Goal: Transaction & Acquisition: Purchase product/service

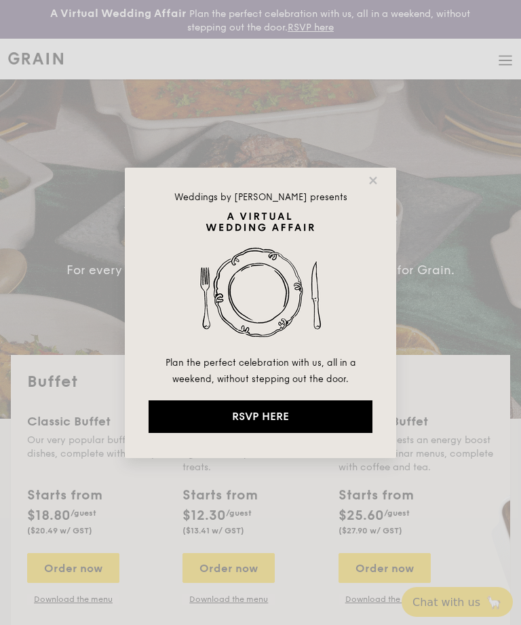
select select
click at [367, 185] on icon at bounding box center [373, 180] width 12 height 12
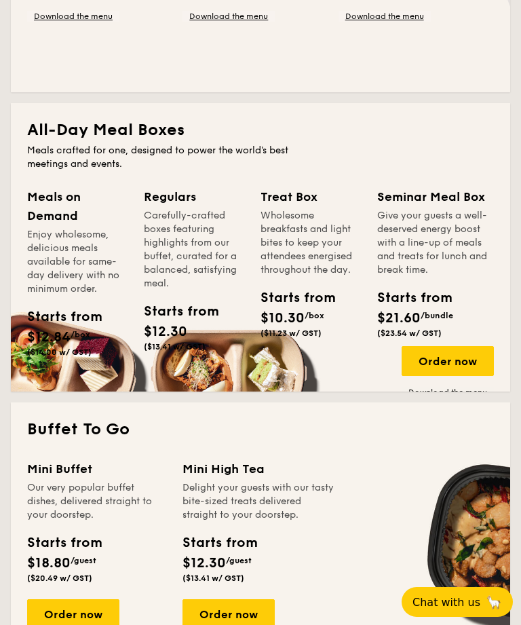
scroll to position [575, 0]
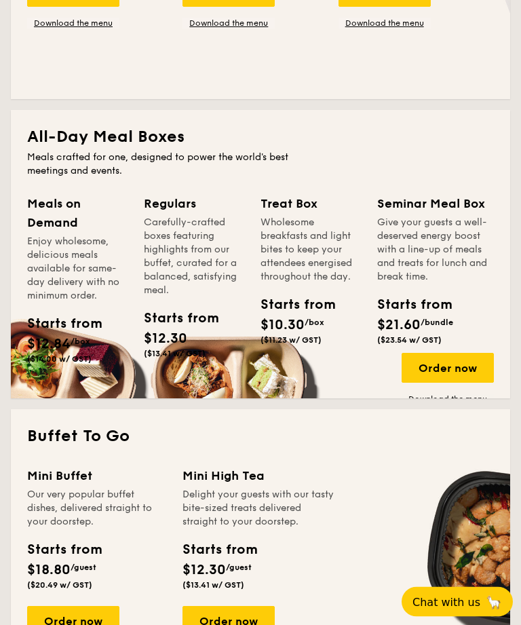
click at [468, 363] on div "Order now" at bounding box center [448, 369] width 92 height 30
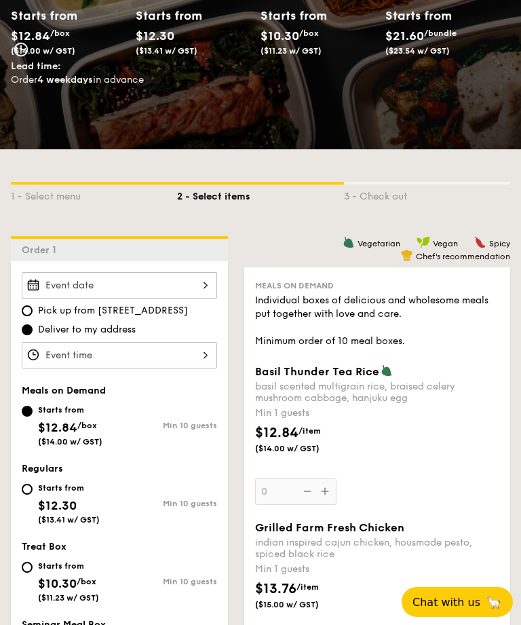
scroll to position [202, 0]
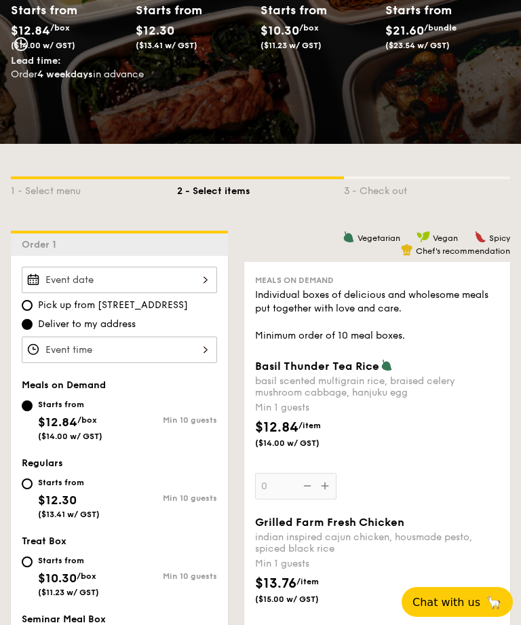
click at [183, 286] on div at bounding box center [119, 280] width 195 height 26
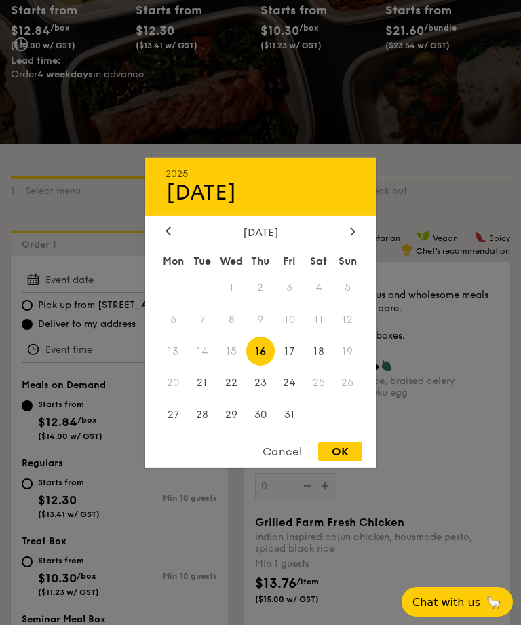
click at [349, 238] on div at bounding box center [353, 231] width 12 height 13
click at [261, 396] on span "20" at bounding box center [260, 382] width 29 height 29
click at [345, 461] on div "OK" at bounding box center [340, 451] width 44 height 18
type input "[DATE]"
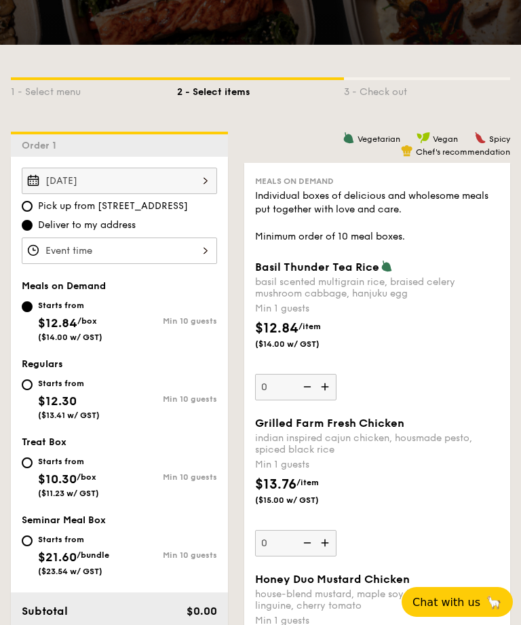
scroll to position [301, 0]
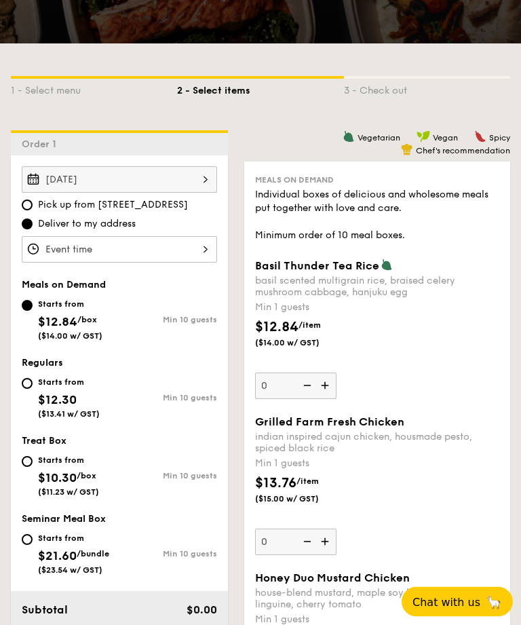
click at [328, 391] on img at bounding box center [326, 386] width 20 height 26
click at [328, 391] on input "0" at bounding box center [295, 386] width 81 height 26
click at [289, 392] on input "1" at bounding box center [295, 386] width 81 height 26
click at [298, 392] on img at bounding box center [306, 386] width 20 height 26
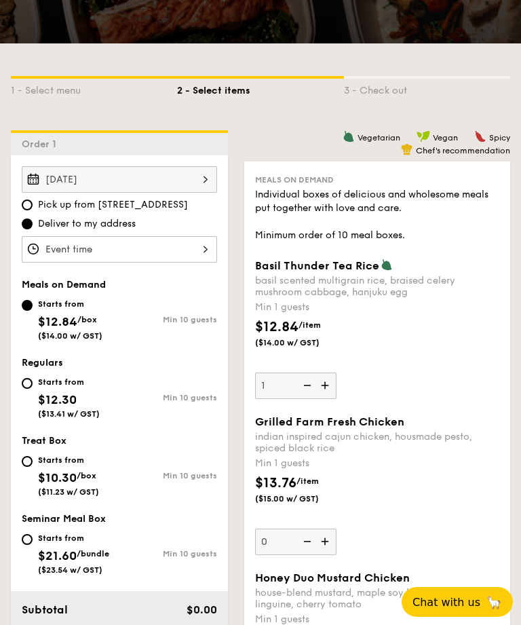
click at [298, 392] on input "1" at bounding box center [295, 386] width 81 height 26
click at [325, 389] on img at bounding box center [326, 386] width 20 height 26
click at [325, 389] on input "0" at bounding box center [295, 386] width 81 height 26
click at [336, 393] on img at bounding box center [326, 386] width 20 height 26
click at [336, 393] on input "1" at bounding box center [295, 386] width 81 height 26
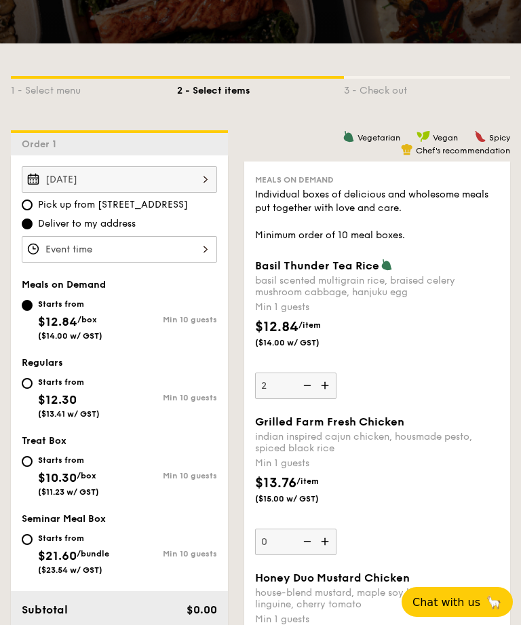
click at [331, 392] on img at bounding box center [326, 386] width 20 height 26
click at [331, 392] on input "2" at bounding box center [295, 386] width 81 height 26
click at [327, 391] on img at bounding box center [326, 386] width 20 height 26
click at [327, 391] on input "3" at bounding box center [295, 386] width 81 height 26
click at [321, 386] on img at bounding box center [326, 386] width 20 height 26
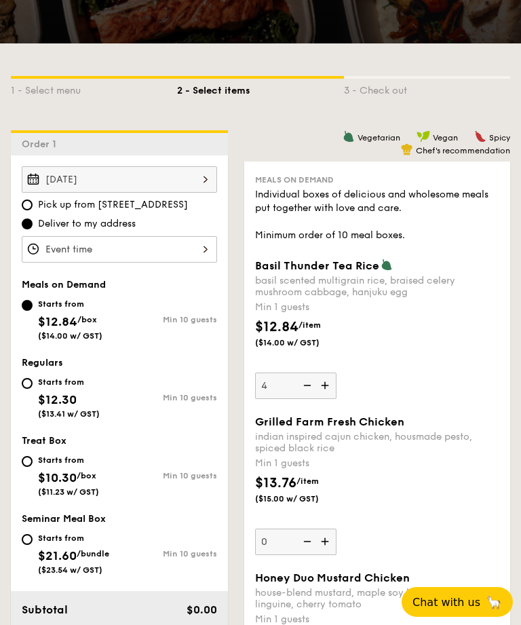
click at [321, 386] on input "4" at bounding box center [295, 386] width 81 height 26
click at [326, 381] on img at bounding box center [326, 386] width 20 height 26
click at [326, 381] on input "5" at bounding box center [295, 386] width 81 height 26
click at [328, 395] on img at bounding box center [326, 386] width 20 height 26
click at [328, 395] on input "6" at bounding box center [295, 386] width 81 height 26
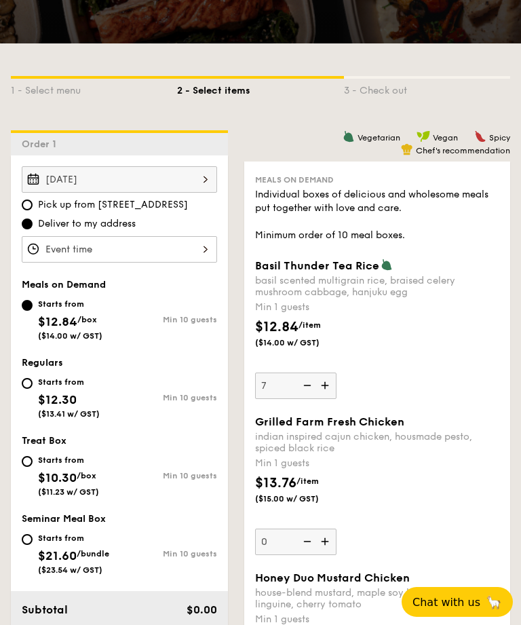
click at [325, 396] on img at bounding box center [326, 386] width 20 height 26
click at [325, 396] on input "7" at bounding box center [295, 386] width 81 height 26
click at [320, 384] on img at bounding box center [326, 386] width 20 height 26
click at [320, 384] on input "8" at bounding box center [295, 386] width 81 height 26
click at [321, 385] on img at bounding box center [326, 386] width 20 height 26
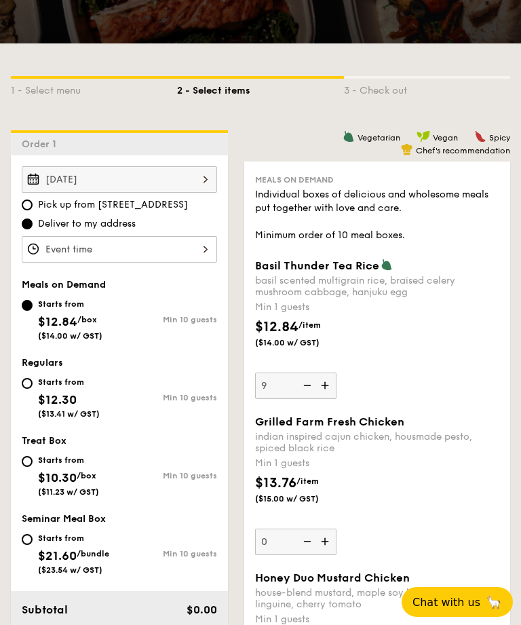
click at [321, 385] on input "9" at bounding box center [295, 386] width 81 height 26
click at [324, 387] on img at bounding box center [326, 386] width 20 height 26
click at [324, 387] on input "10" at bounding box center [295, 386] width 81 height 26
click at [320, 387] on img at bounding box center [326, 386] width 20 height 26
click at [320, 387] on input "11" at bounding box center [295, 386] width 81 height 26
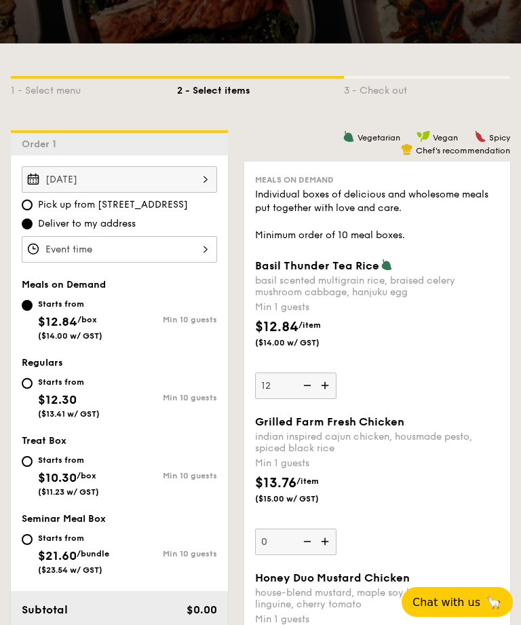
click at [322, 386] on img at bounding box center [326, 386] width 20 height 26
click at [322, 386] on input "12" at bounding box center [295, 386] width 81 height 26
click at [321, 388] on img at bounding box center [326, 386] width 20 height 26
click at [321, 388] on input "13" at bounding box center [295, 386] width 81 height 26
click at [323, 394] on img at bounding box center [326, 386] width 20 height 26
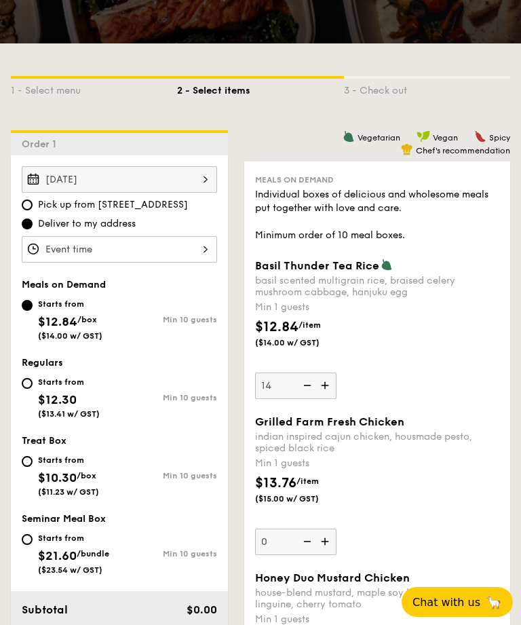
click at [323, 394] on input "14" at bounding box center [295, 386] width 81 height 26
click at [327, 385] on img at bounding box center [326, 386] width 20 height 26
click at [327, 385] on input "15" at bounding box center [295, 386] width 81 height 26
click at [320, 394] on img at bounding box center [326, 386] width 20 height 26
click at [320, 394] on input "16" at bounding box center [295, 386] width 81 height 26
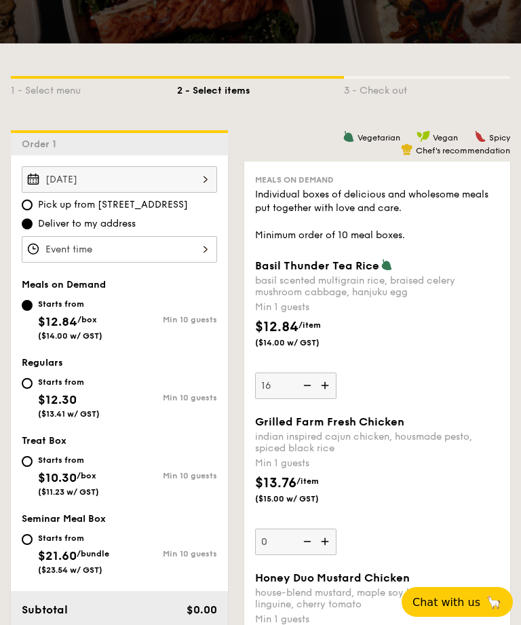
type input "17"
click at [461, 379] on div "Basil Thunder Tea [PERSON_NAME] scented multigrain rice, braised celery mushroo…" at bounding box center [377, 329] width 244 height 140
click at [337, 379] on input "17" at bounding box center [295, 386] width 81 height 26
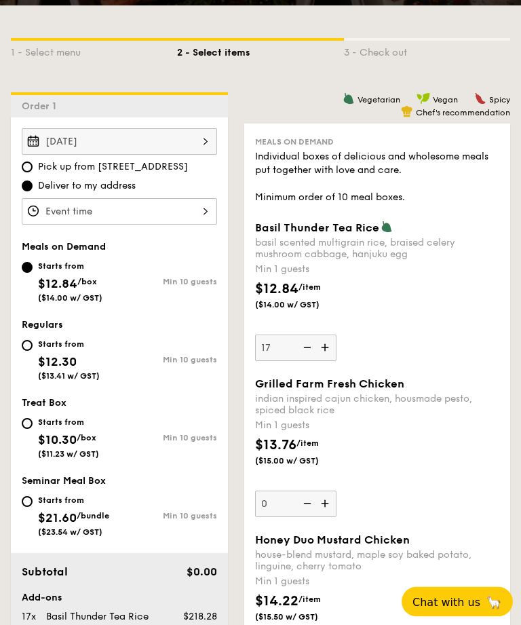
scroll to position [341, 0]
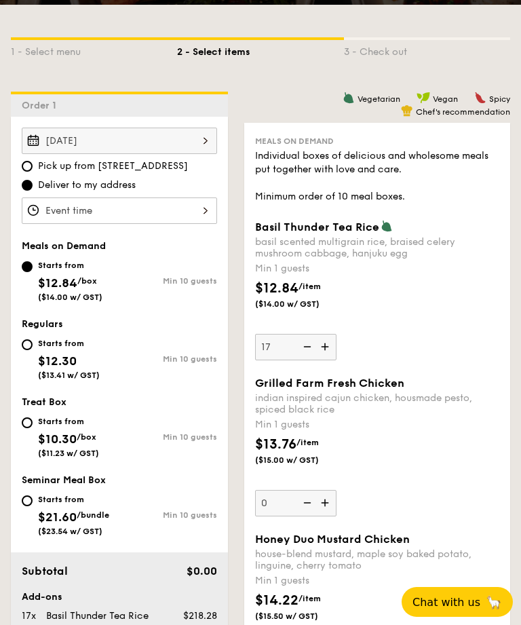
click at [472, 455] on div "$13.76 /item ($15.00 w/ GST)" at bounding box center [377, 457] width 255 height 47
click at [337, 490] on input "0" at bounding box center [295, 503] width 81 height 26
click at [26, 360] on div "Starts from $12.30 ($13.41 w/ GST)" at bounding box center [71, 357] width 98 height 45
click at [26, 350] on input "Starts from $12.30 ($13.41 w/ GST) Min 10 guests" at bounding box center [27, 344] width 11 height 11
radio input "true"
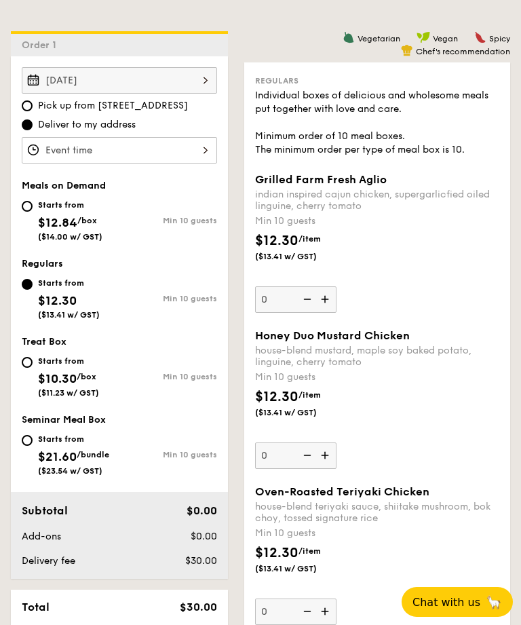
scroll to position [404, 0]
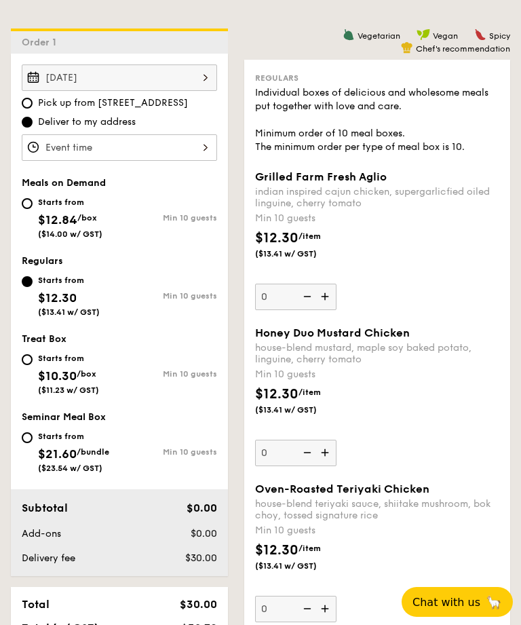
click at [311, 464] on img at bounding box center [306, 453] width 20 height 26
click at [311, 464] on input "0" at bounding box center [295, 453] width 81 height 26
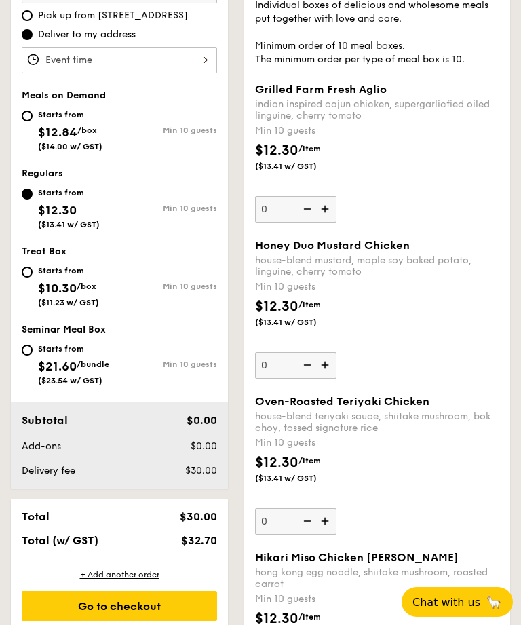
scroll to position [492, 0]
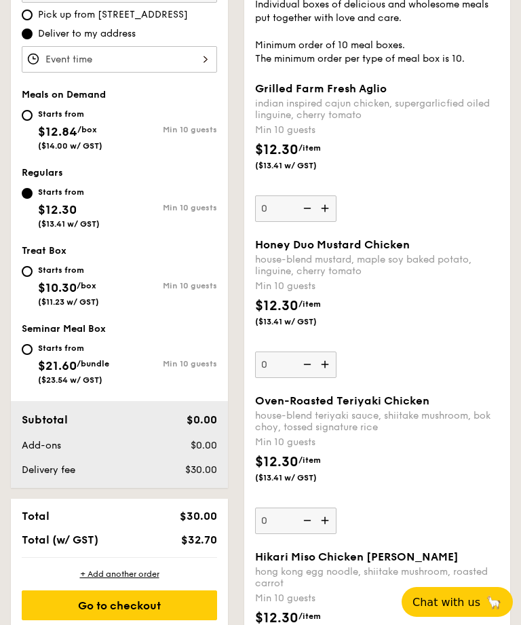
click at [308, 375] on img at bounding box center [306, 364] width 20 height 26
click at [308, 375] on input "0" at bounding box center [295, 364] width 81 height 26
click at [324, 376] on img at bounding box center [326, 364] width 20 height 26
click at [324, 376] on input "0" at bounding box center [295, 364] width 81 height 26
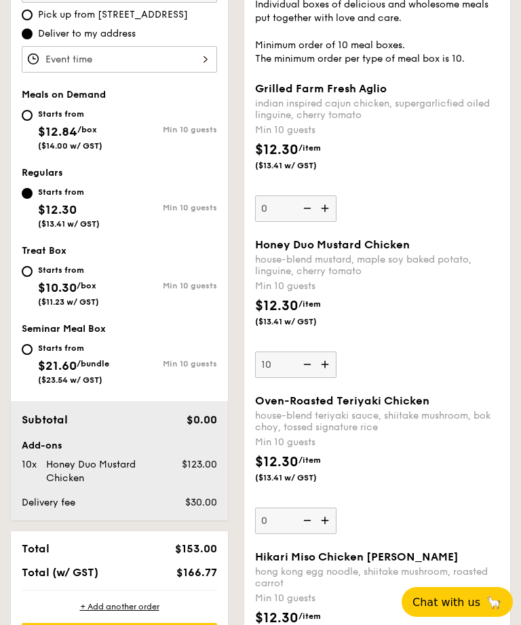
click at [332, 377] on img at bounding box center [326, 364] width 20 height 26
click at [332, 377] on input "10" at bounding box center [295, 364] width 81 height 26
click at [334, 377] on img at bounding box center [326, 364] width 20 height 26
click at [334, 378] on input "11" at bounding box center [295, 364] width 81 height 26
type input "12"
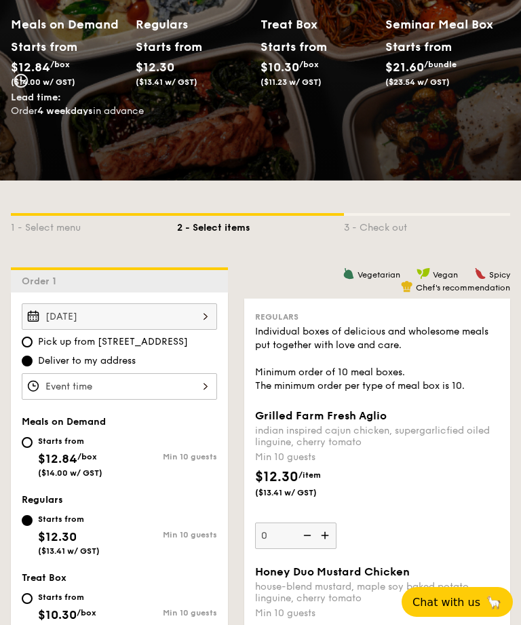
scroll to position [164, 0]
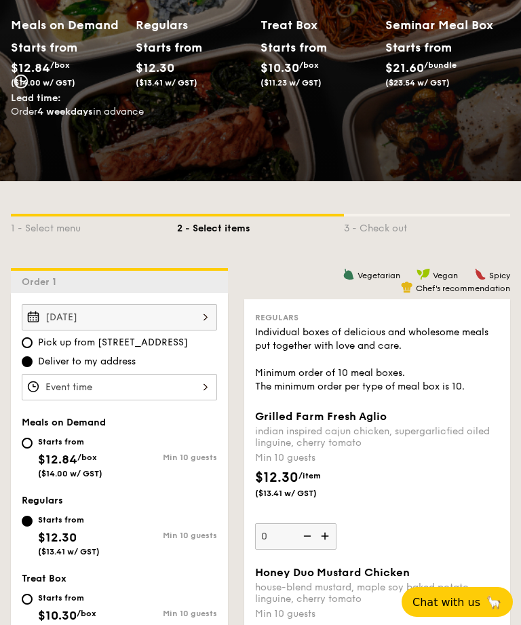
click at [41, 442] on div "Starts from" at bounding box center [70, 441] width 64 height 11
click at [33, 442] on input "Starts from $12.84 /box ($14.00 w/ GST) Min 10 guests" at bounding box center [27, 443] width 11 height 11
radio input "true"
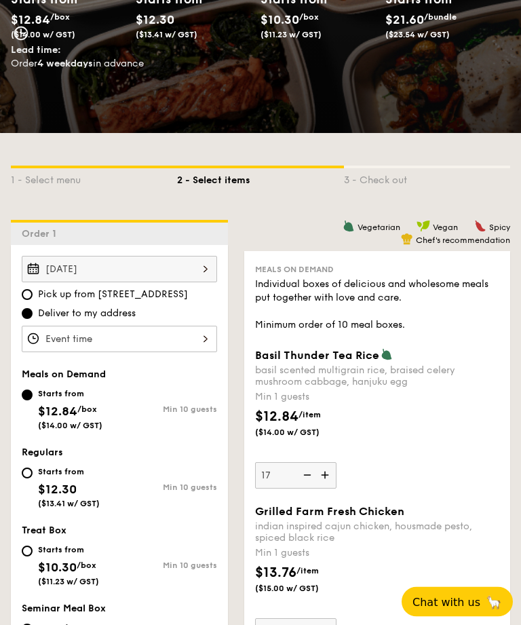
click at [309, 481] on img at bounding box center [306, 476] width 20 height 26
click at [309, 481] on input "17" at bounding box center [295, 476] width 81 height 26
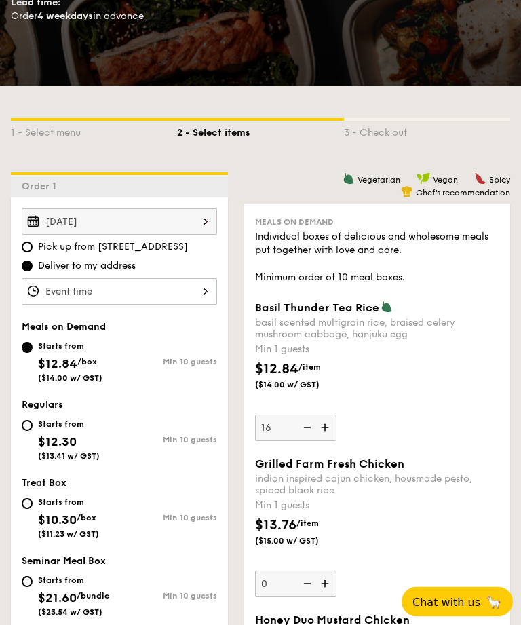
scroll to position [261, 0]
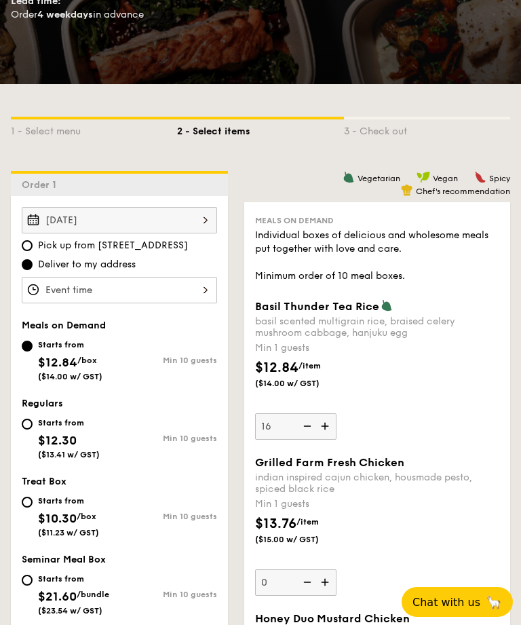
click at [294, 437] on input "16" at bounding box center [295, 426] width 81 height 26
click at [289, 430] on input "16" at bounding box center [295, 426] width 81 height 26
click at [297, 440] on input "16" at bounding box center [295, 426] width 81 height 26
click at [292, 432] on input "16" at bounding box center [295, 426] width 81 height 26
click at [301, 432] on img at bounding box center [306, 426] width 20 height 26
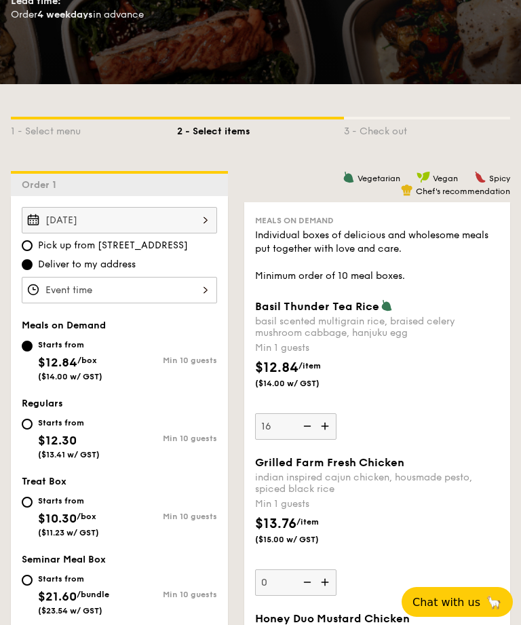
click at [301, 432] on input "16" at bounding box center [295, 426] width 81 height 26
click at [300, 436] on img at bounding box center [306, 426] width 20 height 26
click at [300, 436] on input "15" at bounding box center [295, 426] width 81 height 26
click at [304, 440] on input "14" at bounding box center [295, 426] width 81 height 26
click at [292, 440] on input "14" at bounding box center [295, 426] width 81 height 26
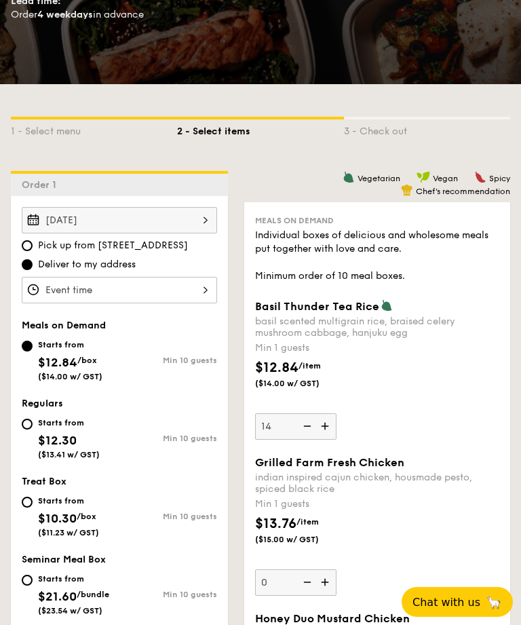
click at [303, 439] on img at bounding box center [306, 426] width 20 height 26
click at [303, 440] on input "14" at bounding box center [295, 426] width 81 height 26
click at [310, 440] on input "13" at bounding box center [295, 426] width 81 height 26
click at [306, 437] on img at bounding box center [306, 426] width 20 height 26
click at [306, 437] on input "13" at bounding box center [295, 426] width 81 height 26
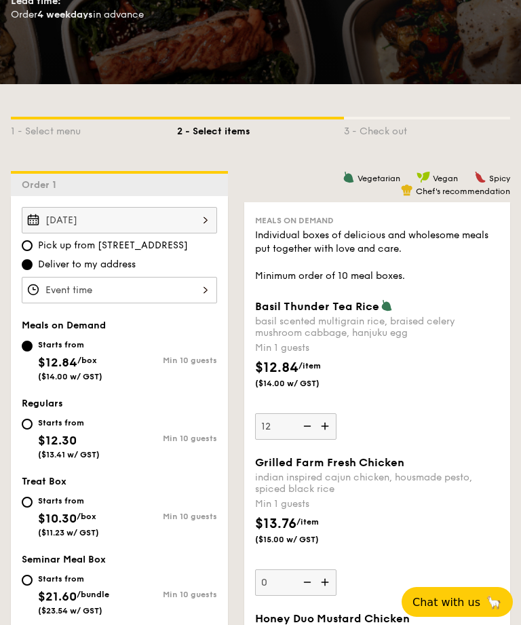
click at [311, 434] on img at bounding box center [306, 426] width 20 height 26
click at [311, 434] on input "12" at bounding box center [295, 426] width 81 height 26
click at [320, 416] on img at bounding box center [326, 426] width 20 height 26
click at [320, 416] on input "11" at bounding box center [295, 426] width 81 height 26
click at [314, 440] on input "12" at bounding box center [295, 426] width 81 height 26
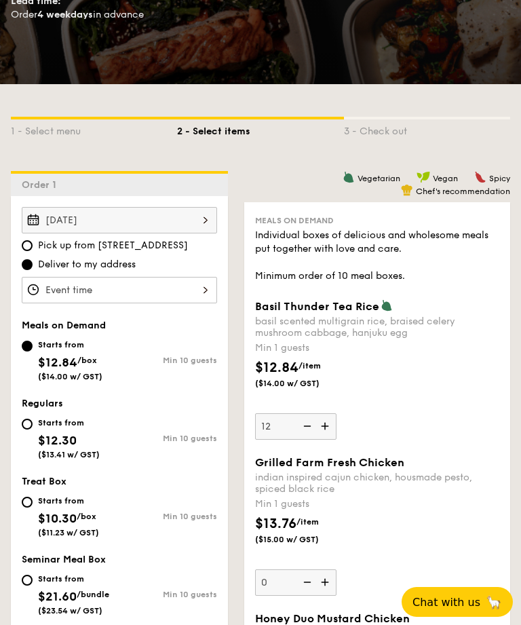
click at [305, 426] on img at bounding box center [306, 426] width 20 height 26
click at [305, 426] on input "12" at bounding box center [295, 426] width 81 height 26
click at [312, 426] on img at bounding box center [306, 426] width 20 height 26
click at [312, 426] on input "11" at bounding box center [295, 426] width 81 height 26
click at [301, 436] on img at bounding box center [306, 426] width 20 height 26
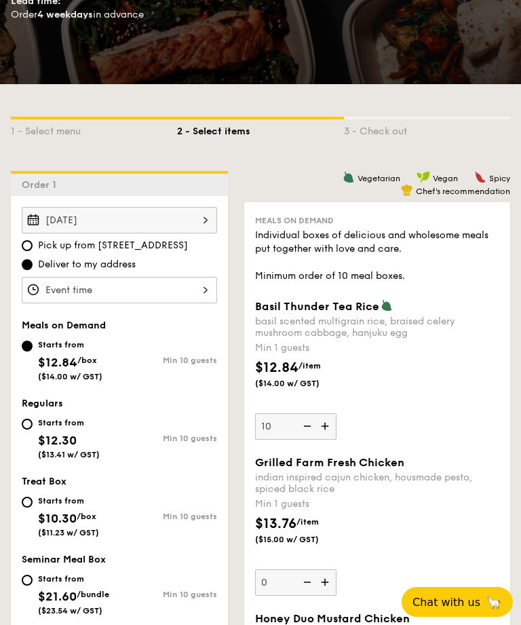
click at [301, 436] on input "10" at bounding box center [295, 426] width 81 height 26
click at [303, 430] on img at bounding box center [306, 426] width 20 height 26
click at [303, 430] on input "9" at bounding box center [295, 426] width 81 height 26
click at [305, 430] on img at bounding box center [306, 426] width 20 height 26
click at [305, 430] on input "8" at bounding box center [295, 426] width 81 height 26
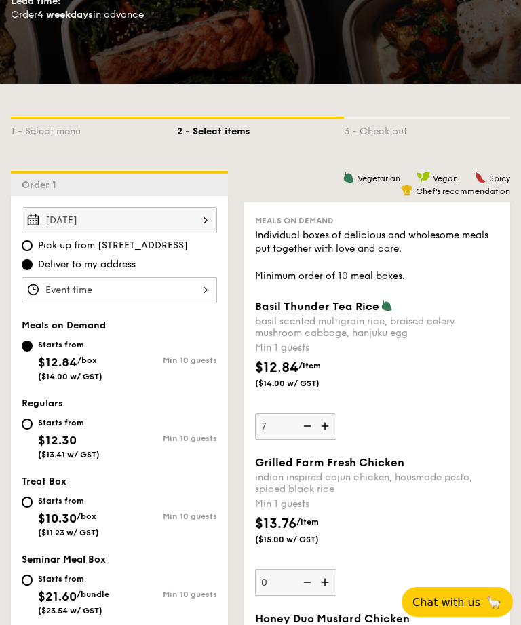
click at [307, 429] on img at bounding box center [306, 426] width 20 height 26
click at [307, 429] on input "7" at bounding box center [295, 426] width 81 height 26
click at [309, 432] on img at bounding box center [306, 426] width 20 height 26
click at [309, 432] on input "6" at bounding box center [295, 426] width 81 height 26
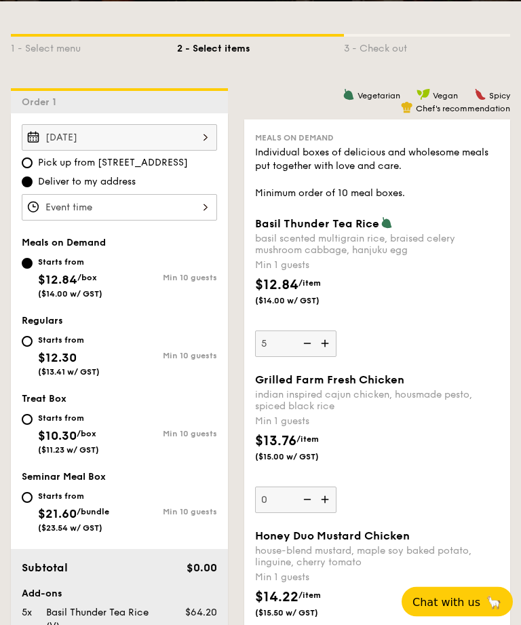
scroll to position [344, 0]
click at [309, 348] on img at bounding box center [306, 343] width 20 height 26
click at [309, 348] on input "5" at bounding box center [295, 343] width 81 height 26
type input "4"
click at [29, 360] on div "Starts from $12.30 ($13.41 w/ GST)" at bounding box center [71, 354] width 98 height 45
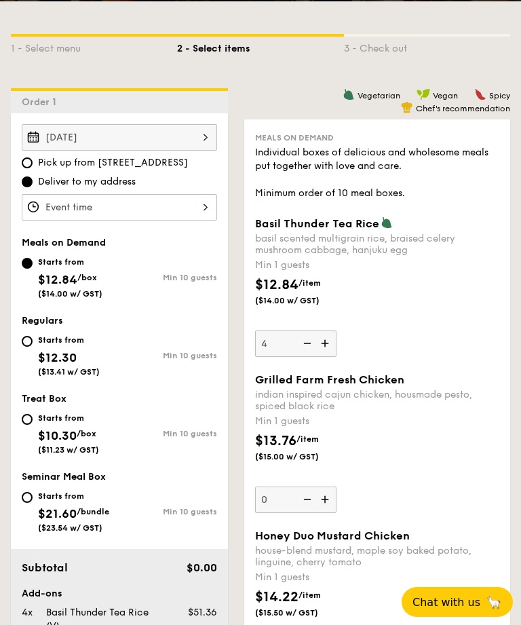
click at [29, 347] on input "Starts from $12.30 ($13.41 w/ GST) Min 10 guests" at bounding box center [27, 341] width 11 height 11
radio input "true"
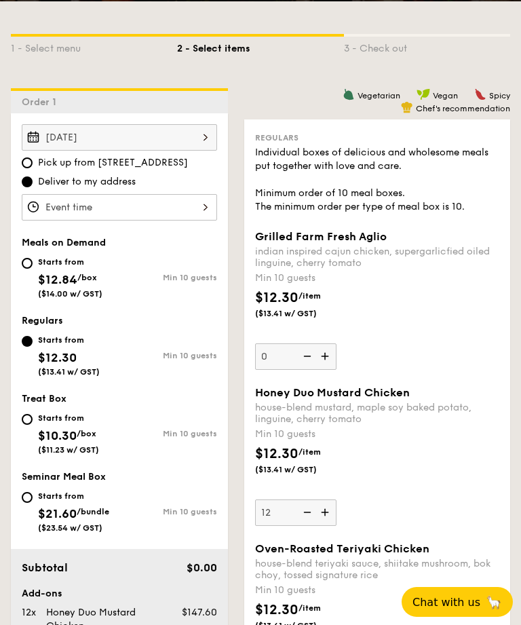
click at [15, 432] on div "Meals on Demand Starts from $12.84 /box ($14.00 w/ GST) Min 10 guests Regulars …" at bounding box center [119, 391] width 217 height 309
click at [38, 423] on div "Starts from" at bounding box center [68, 418] width 61 height 11
click at [33, 425] on input "Starts from $10.30 /box ($11.23 w/ GST) Min 10 guests" at bounding box center [27, 419] width 11 height 11
radio input "true"
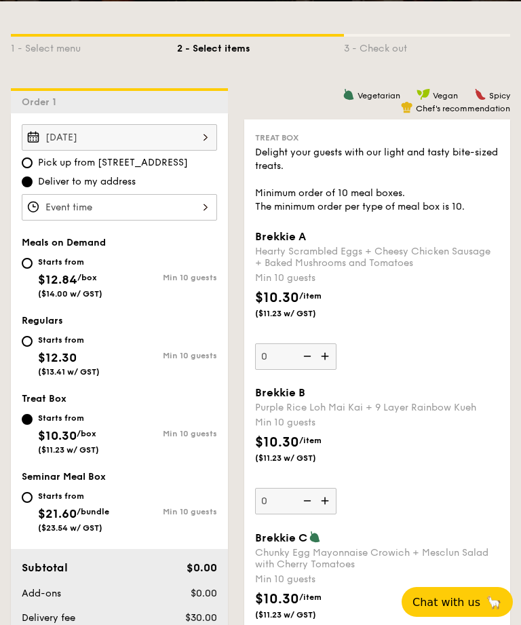
click at [25, 357] on div "Starts from $12.30 ($13.41 w/ GST)" at bounding box center [71, 354] width 98 height 45
click at [25, 347] on input "Starts from $12.30 ($13.41 w/ GST) Min 10 guests" at bounding box center [27, 341] width 11 height 11
radio input "true"
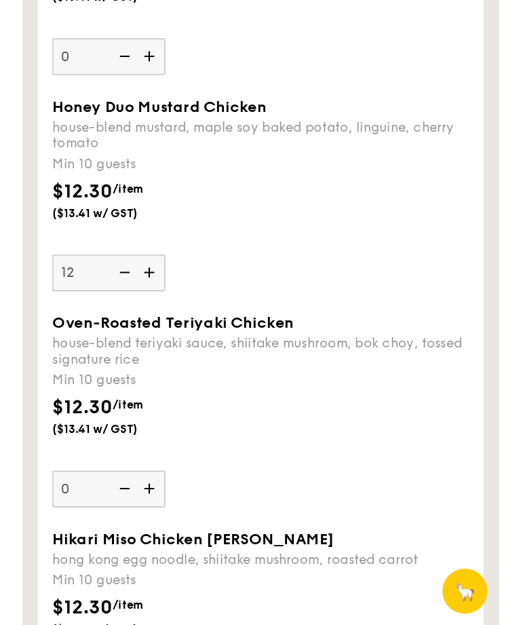
scroll to position [556, 0]
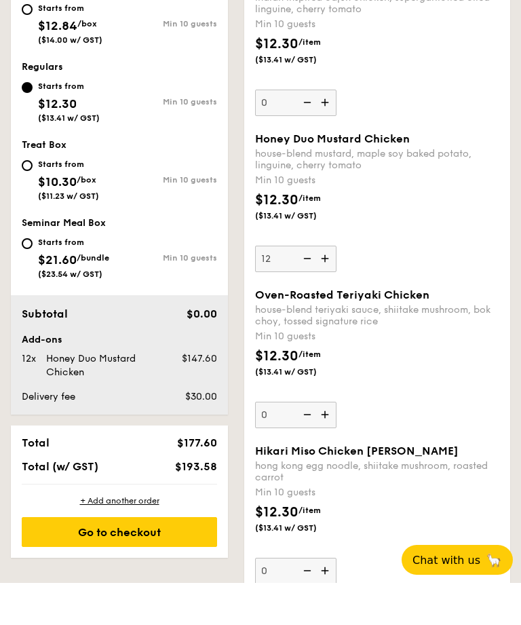
scroll to position [599, 0]
